Goal: Information Seeking & Learning: Learn about a topic

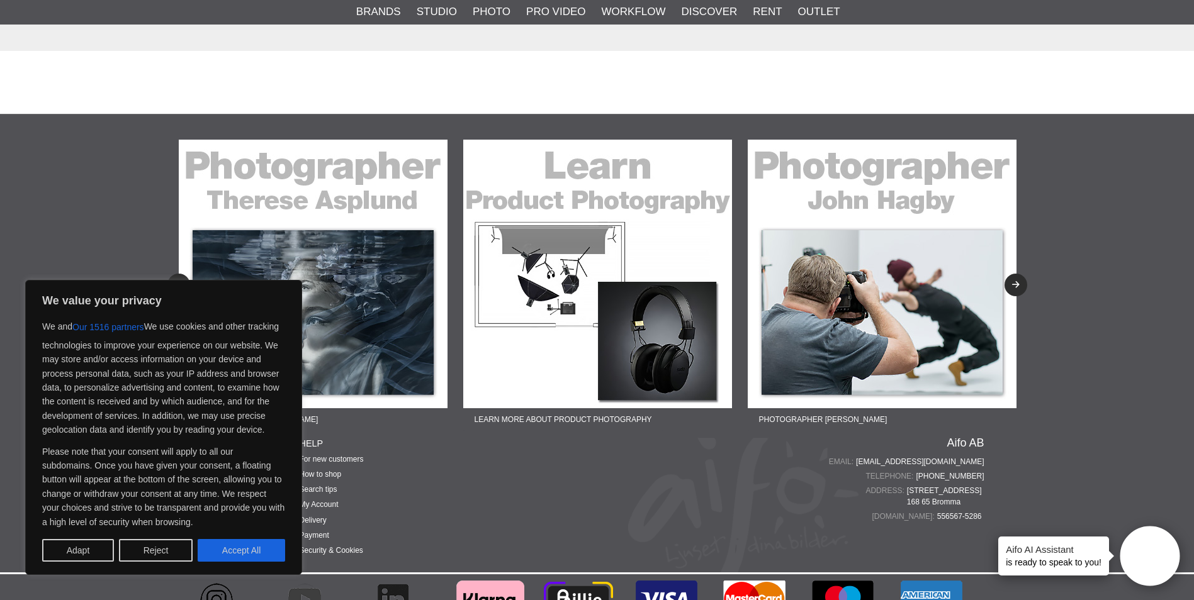
scroll to position [2948, 0]
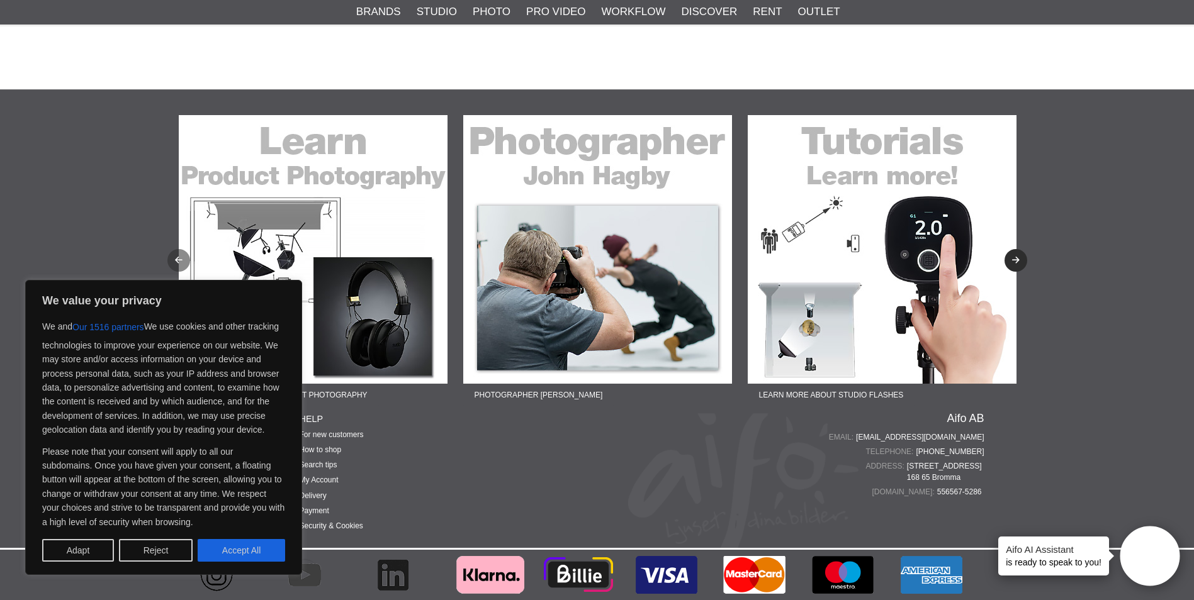
click at [180, 262] on button "Previous" at bounding box center [178, 260] width 23 height 23
